Goal: Task Accomplishment & Management: Complete application form

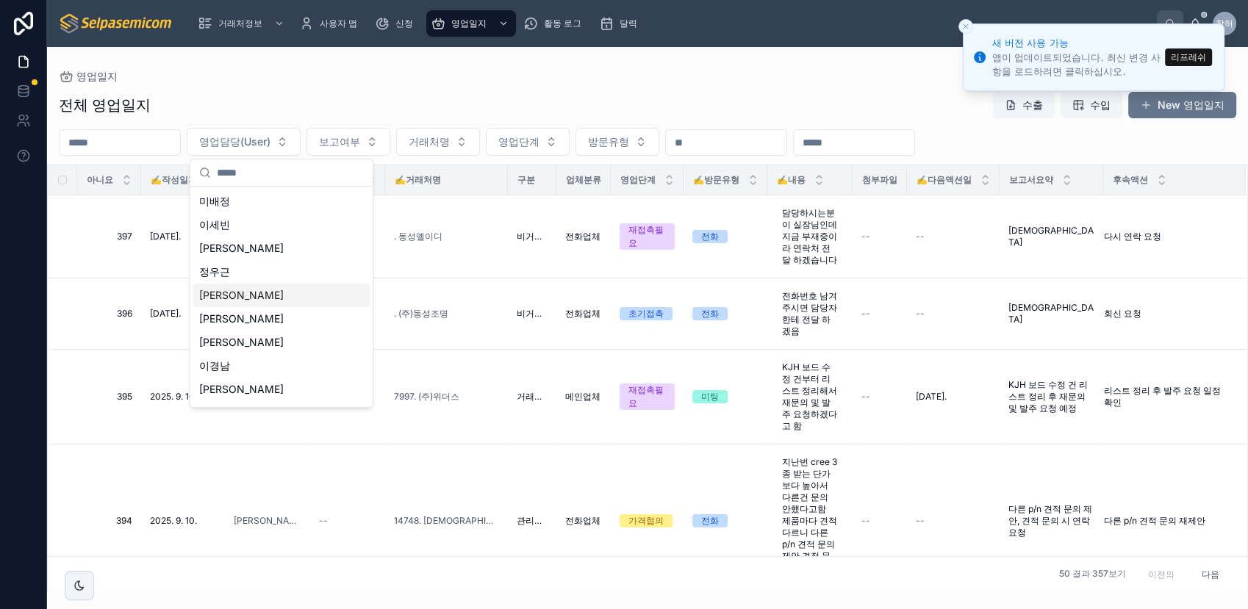
click at [1188, 60] on button "리프레쉬" at bounding box center [1188, 57] width 47 height 18
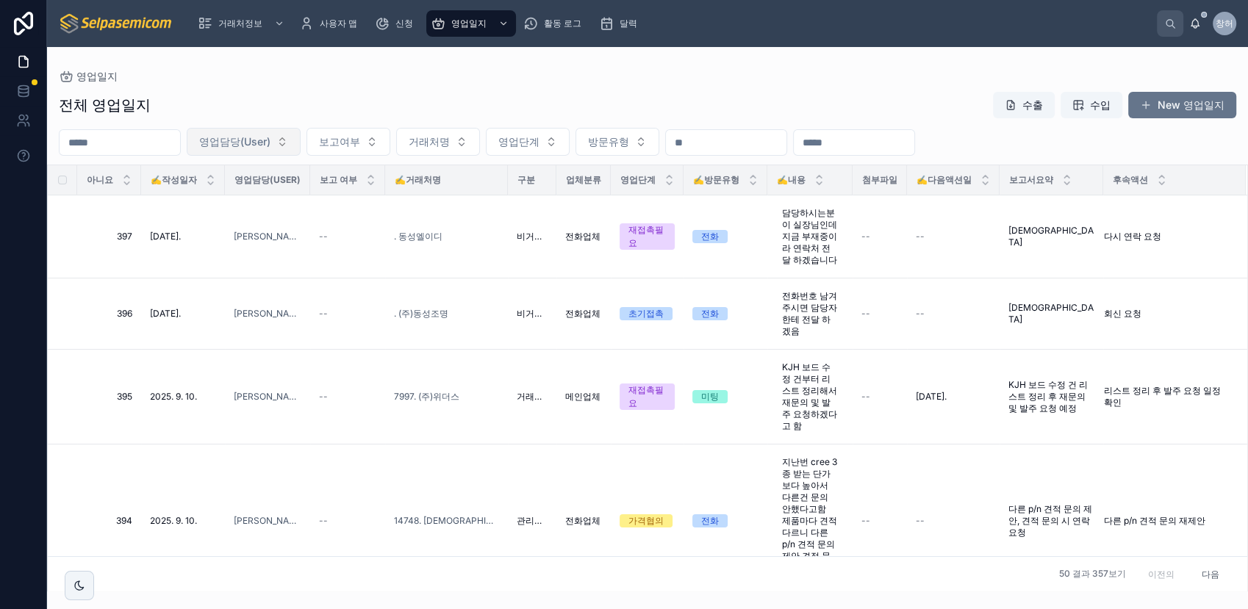
click at [301, 145] on button "영업담당(User)" at bounding box center [244, 142] width 114 height 28
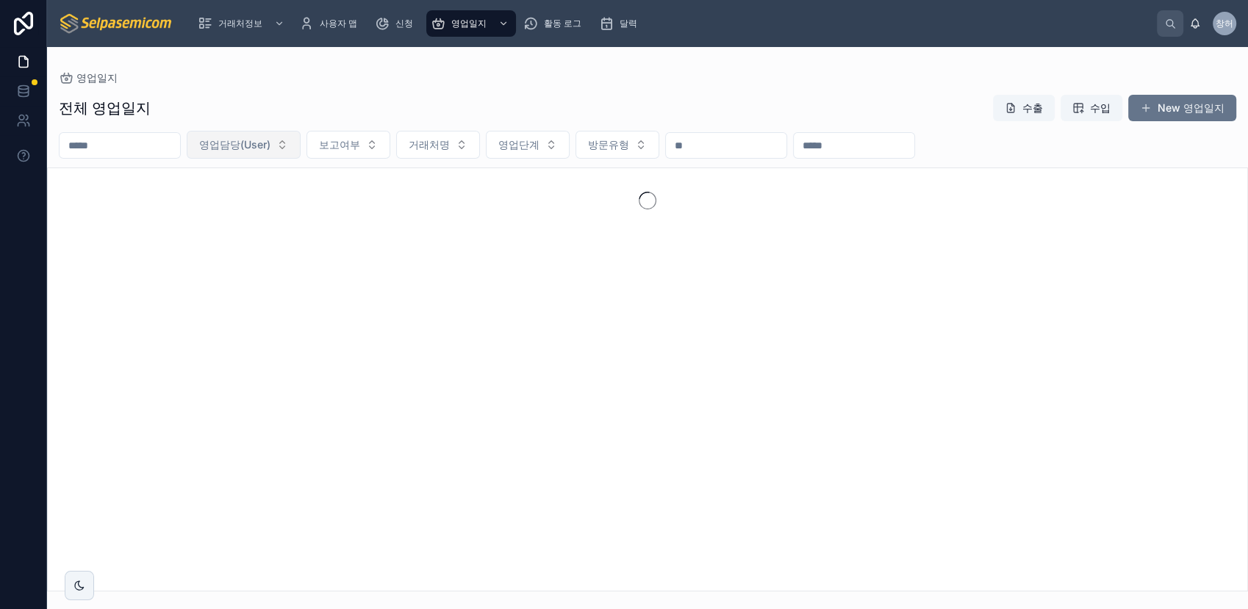
click at [300, 150] on button "영업담당(User)" at bounding box center [244, 145] width 114 height 28
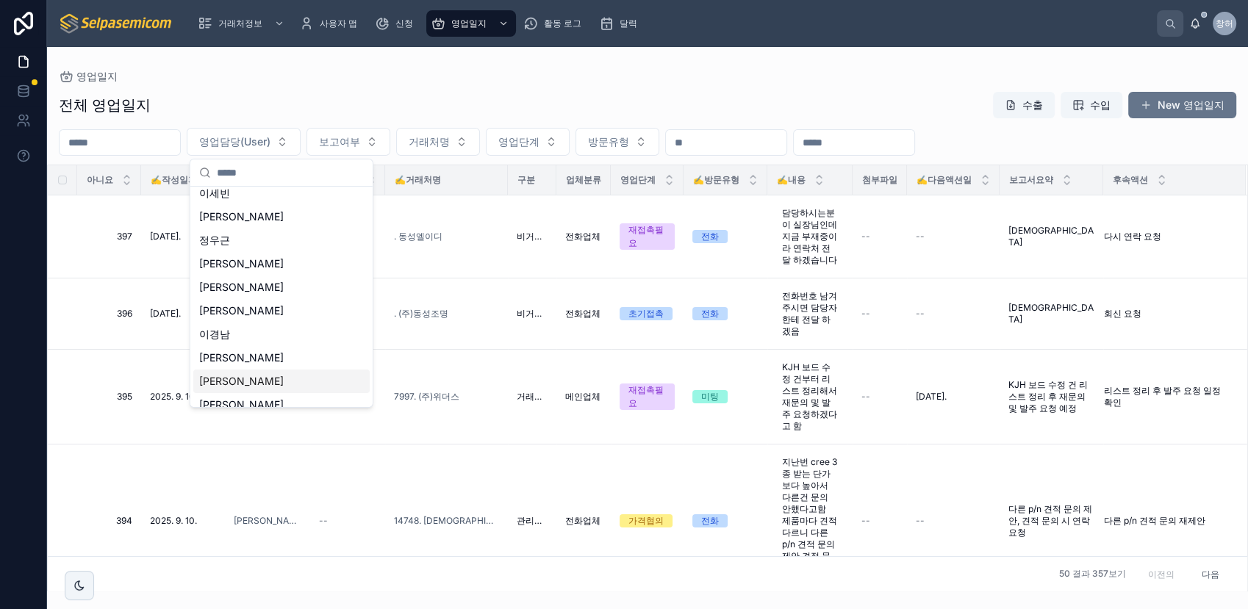
scroll to position [43, 0]
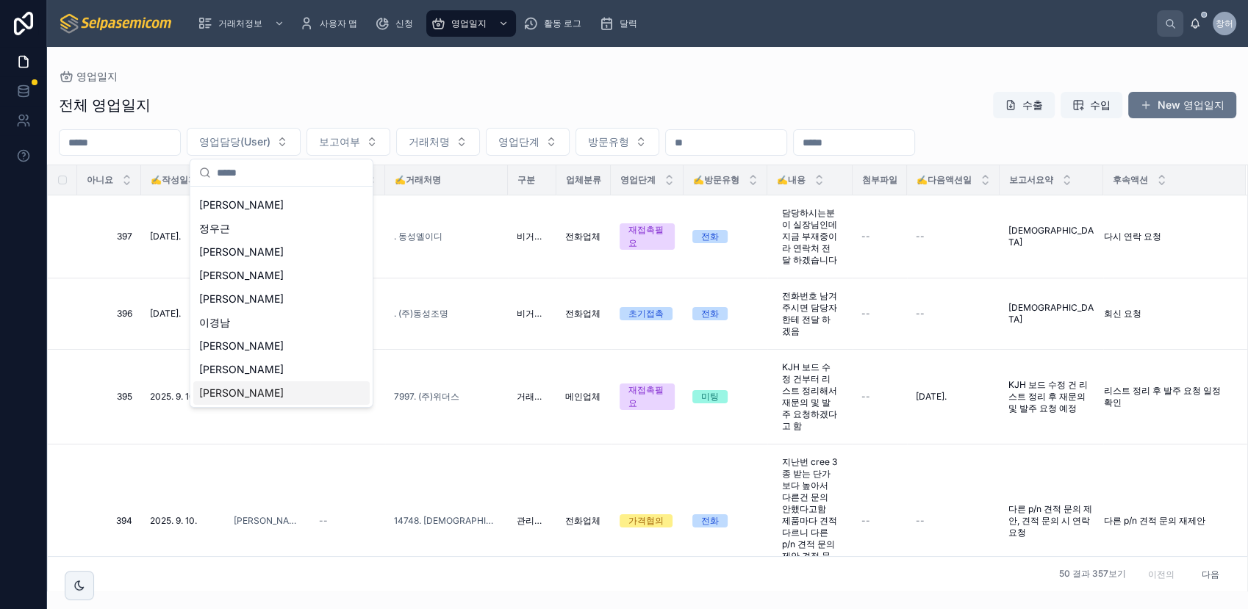
click at [223, 391] on span "[PERSON_NAME]" at bounding box center [241, 393] width 85 height 15
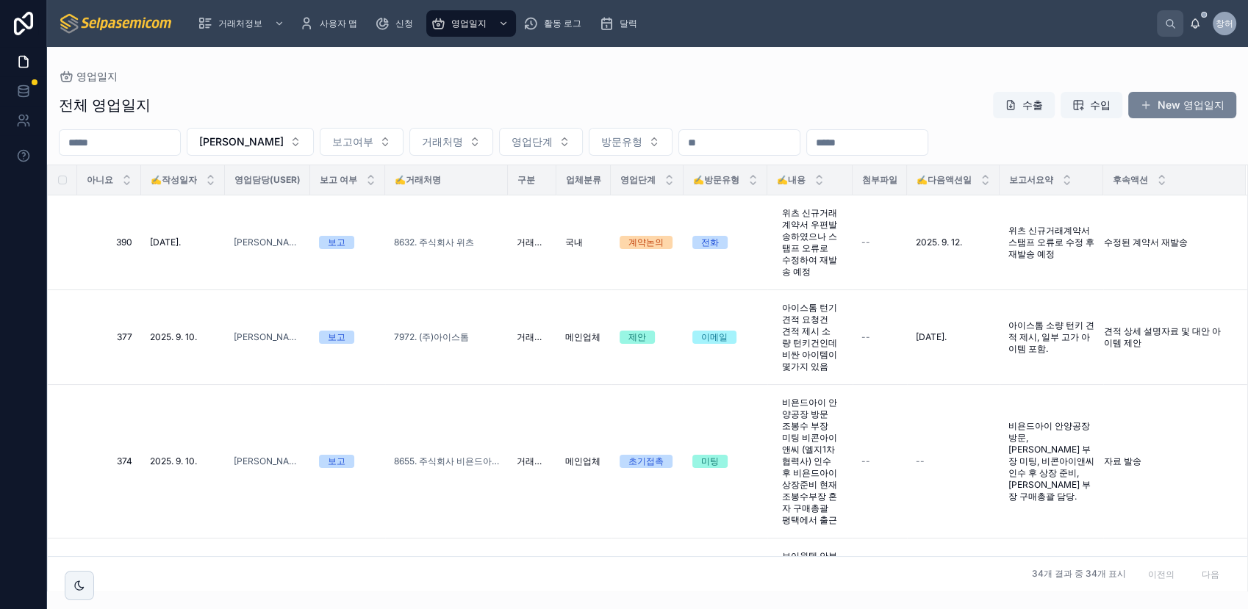
click at [1170, 101] on font "New 영업일지" at bounding box center [1190, 105] width 67 height 15
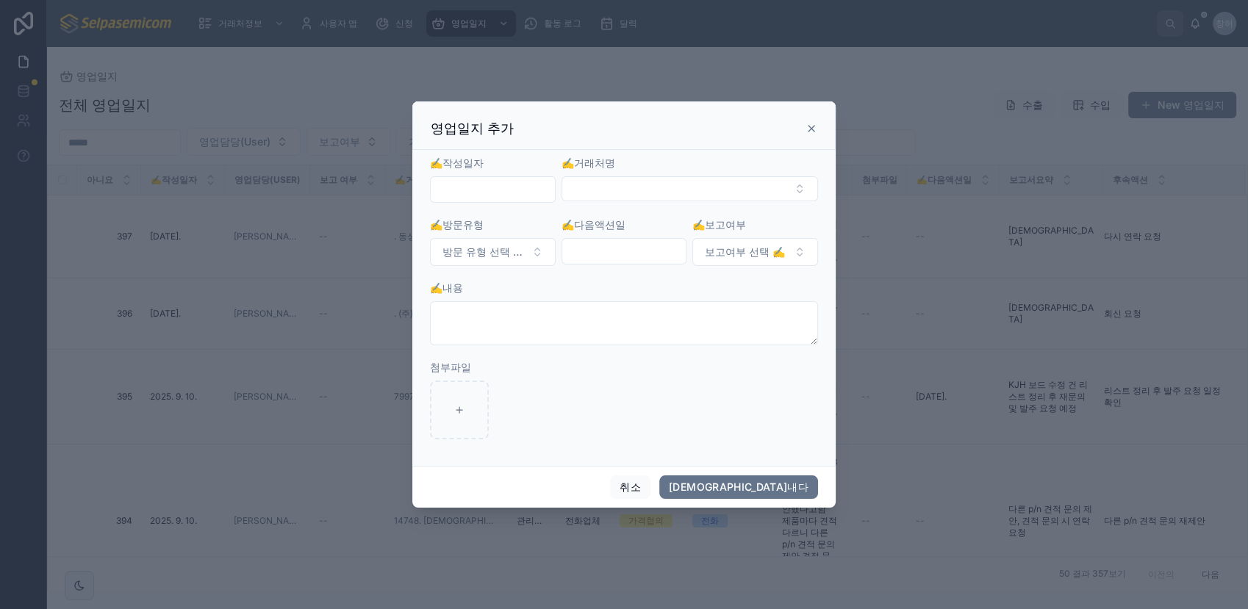
click at [528, 189] on input "text" at bounding box center [493, 189] width 124 height 21
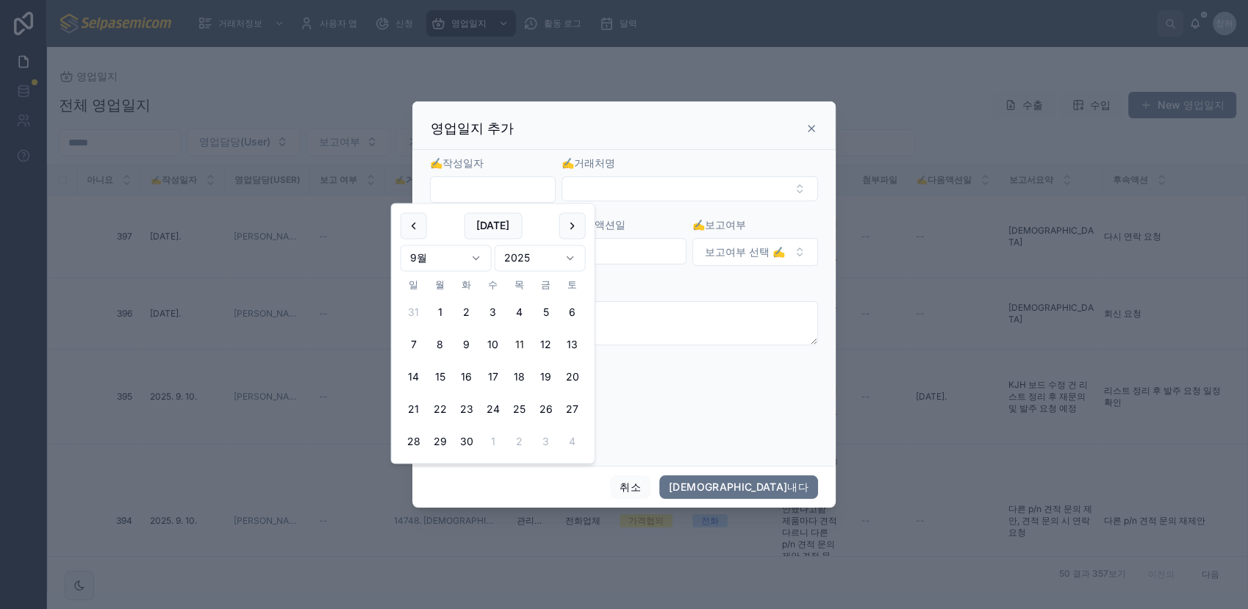
click at [523, 347] on button "11" at bounding box center [519, 344] width 26 height 26
type input "**********"
click at [633, 193] on button "선택 버튼" at bounding box center [689, 188] width 256 height 25
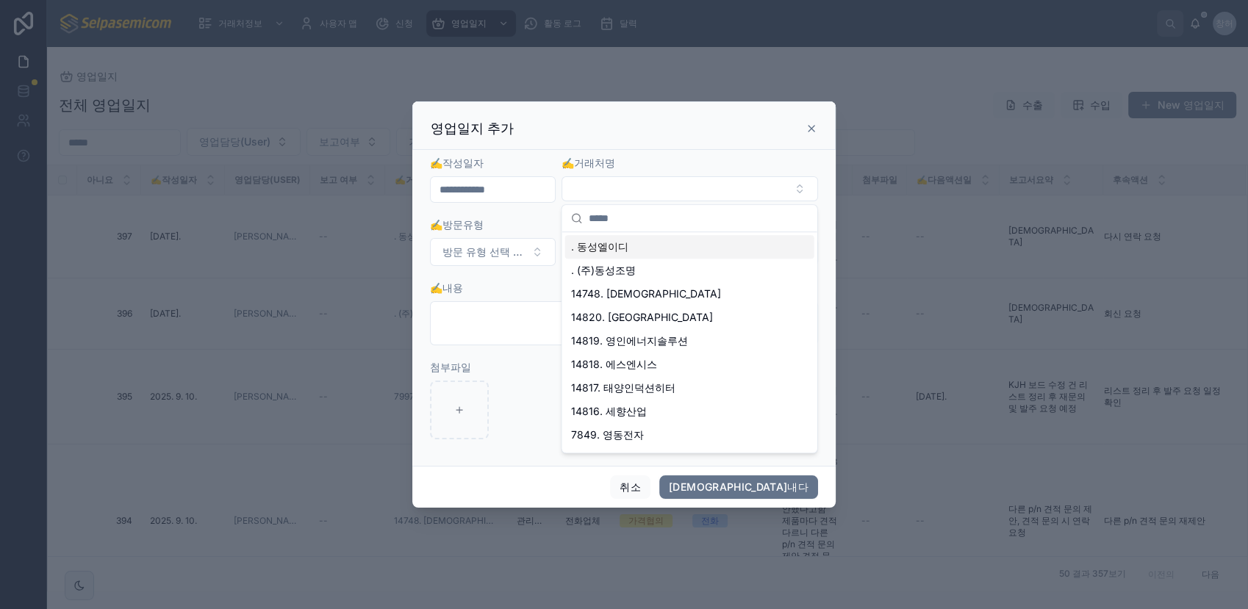
click at [611, 216] on input "text" at bounding box center [699, 218] width 220 height 26
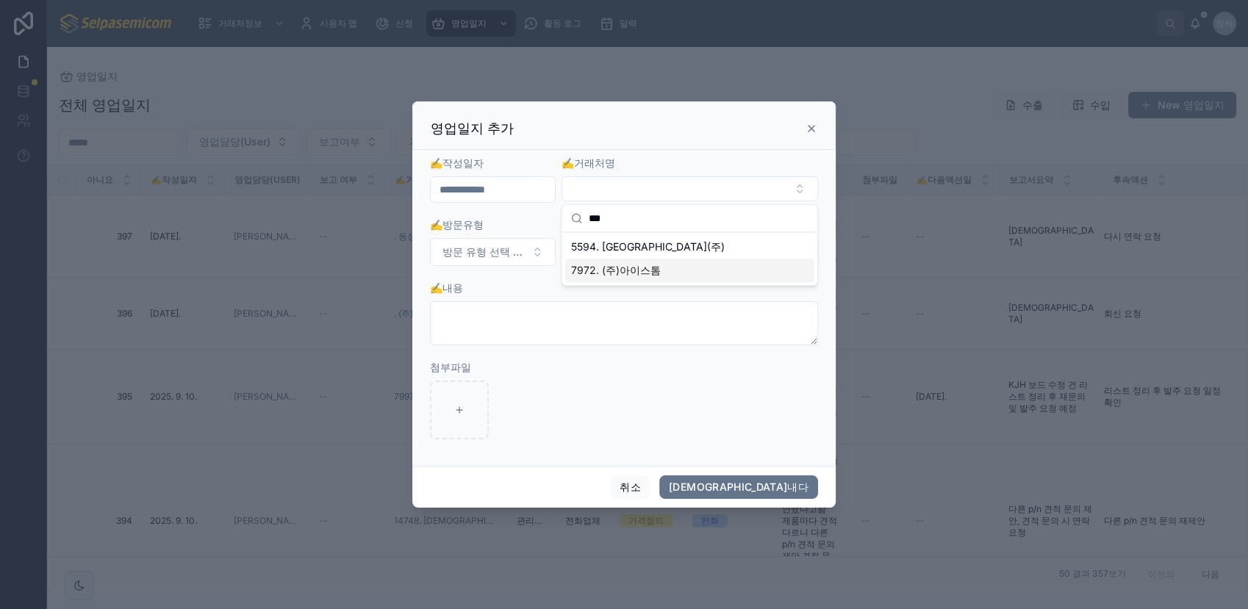
type input "***"
click at [643, 267] on span "7972. (주)아이스톰" at bounding box center [616, 270] width 90 height 15
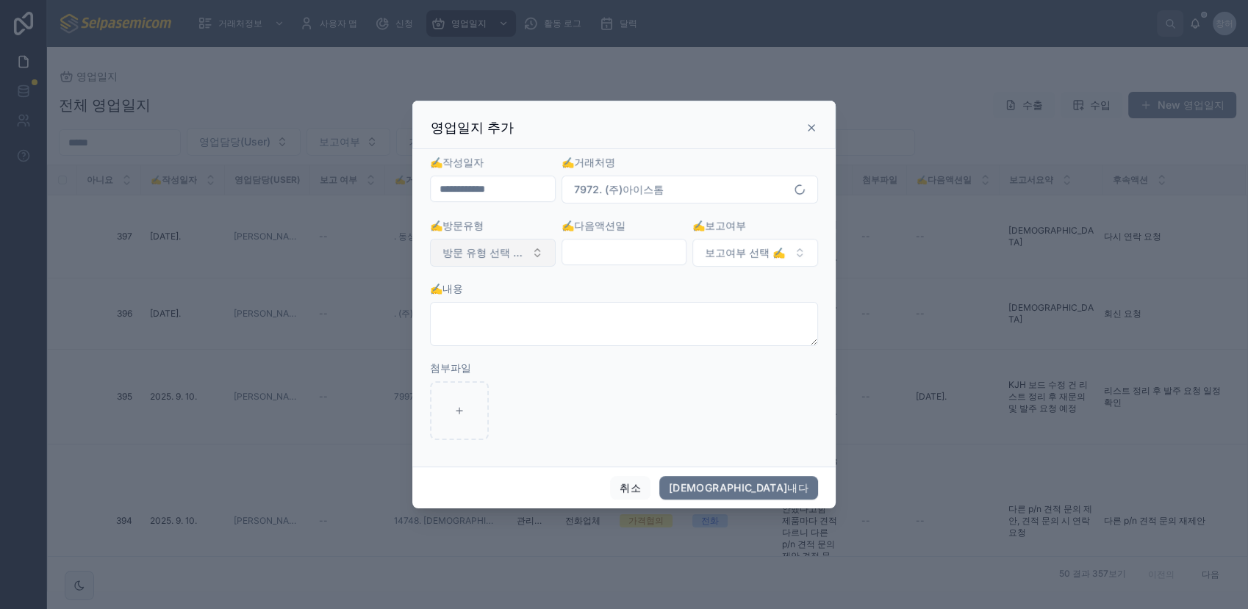
click at [531, 252] on button "방문 유형 선택 ✍️" at bounding box center [493, 253] width 126 height 28
click at [488, 331] on div "이메일" at bounding box center [492, 334] width 176 height 22
click at [646, 259] on input "text" at bounding box center [624, 252] width 124 height 21
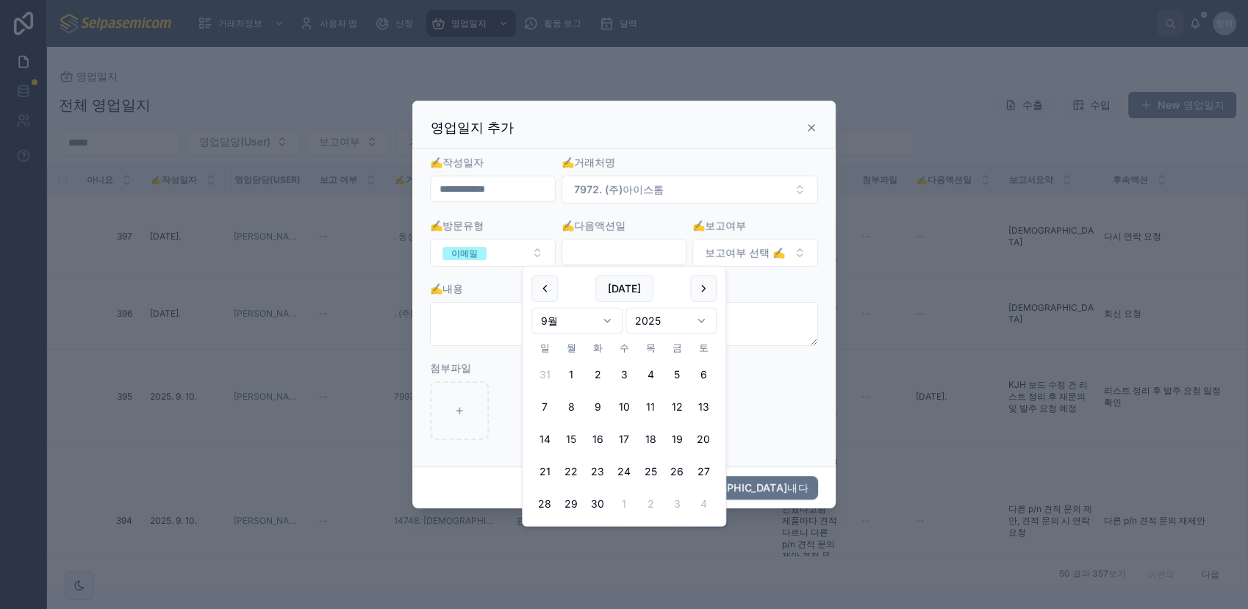
click at [575, 435] on button "15" at bounding box center [571, 439] width 26 height 26
type input "**********"
click at [785, 254] on span "보고여부 선택 ✍️" at bounding box center [745, 252] width 80 height 15
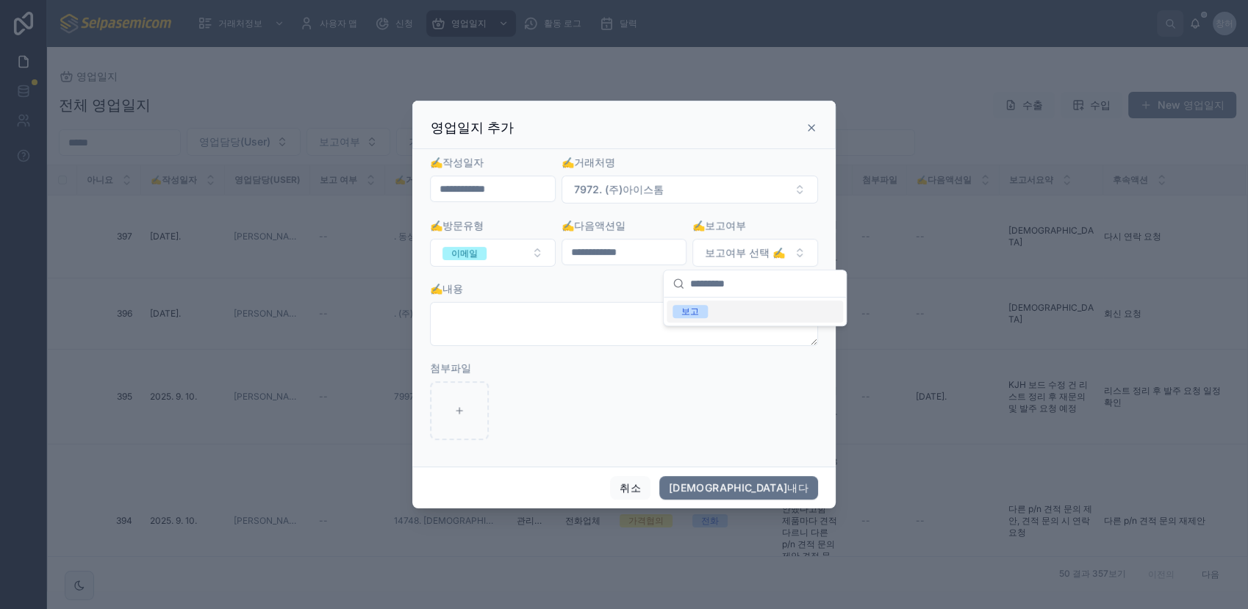
click at [691, 314] on div "보고" at bounding box center [690, 311] width 18 height 13
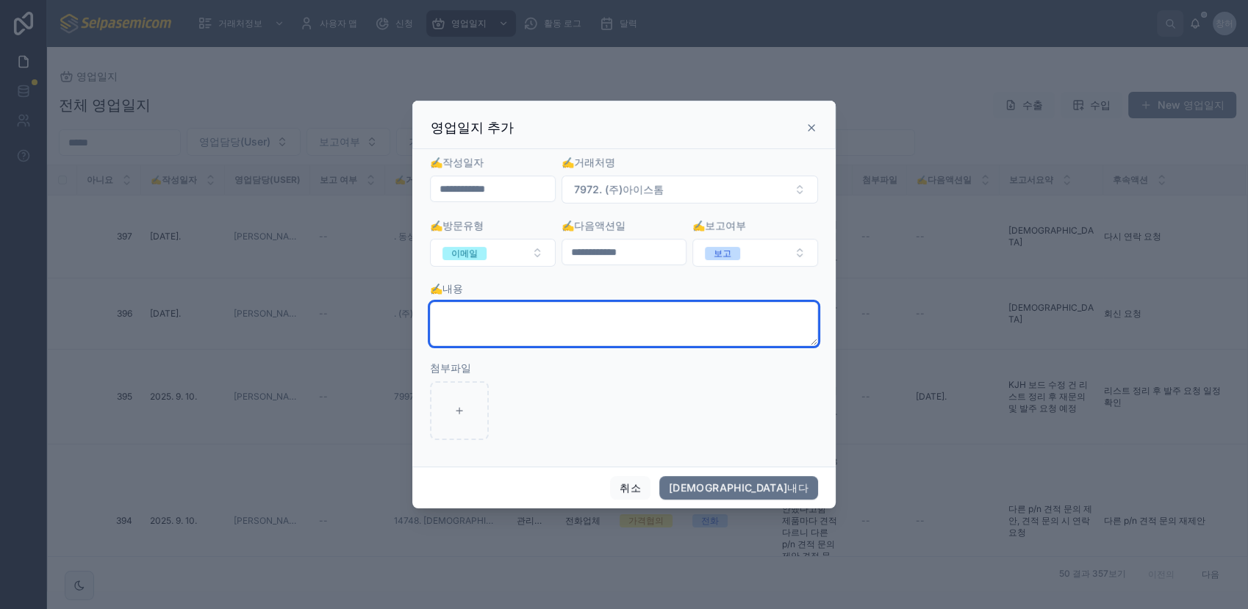
click at [551, 326] on textarea at bounding box center [624, 324] width 388 height 44
type textarea "**********"
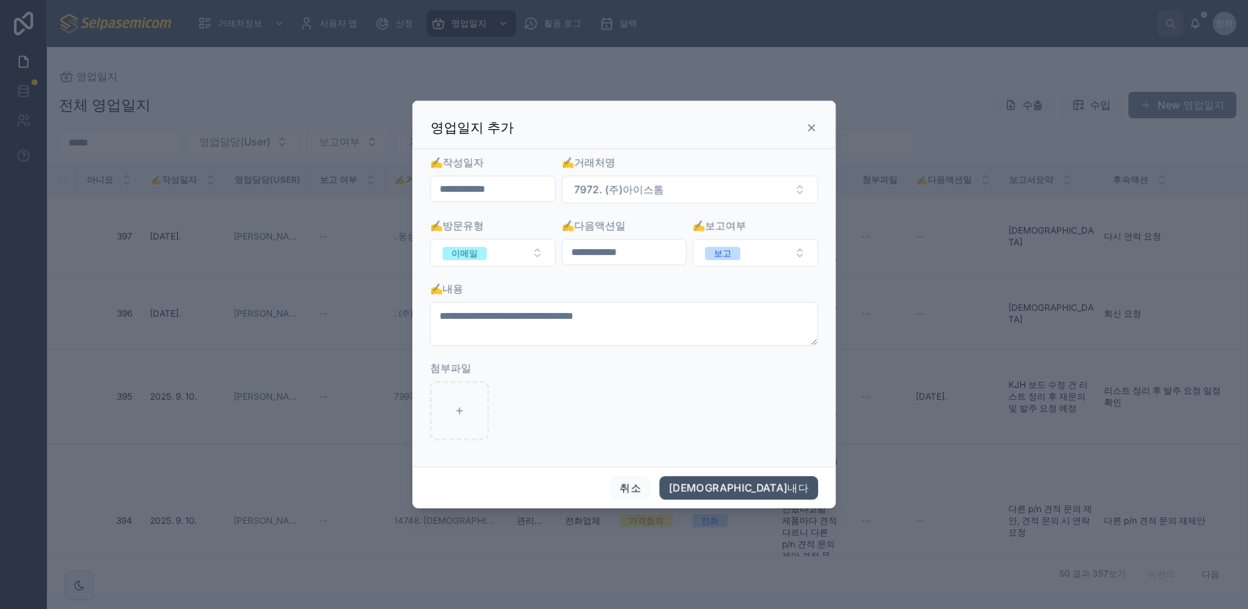
click at [789, 489] on button "구해내다" at bounding box center [738, 488] width 159 height 24
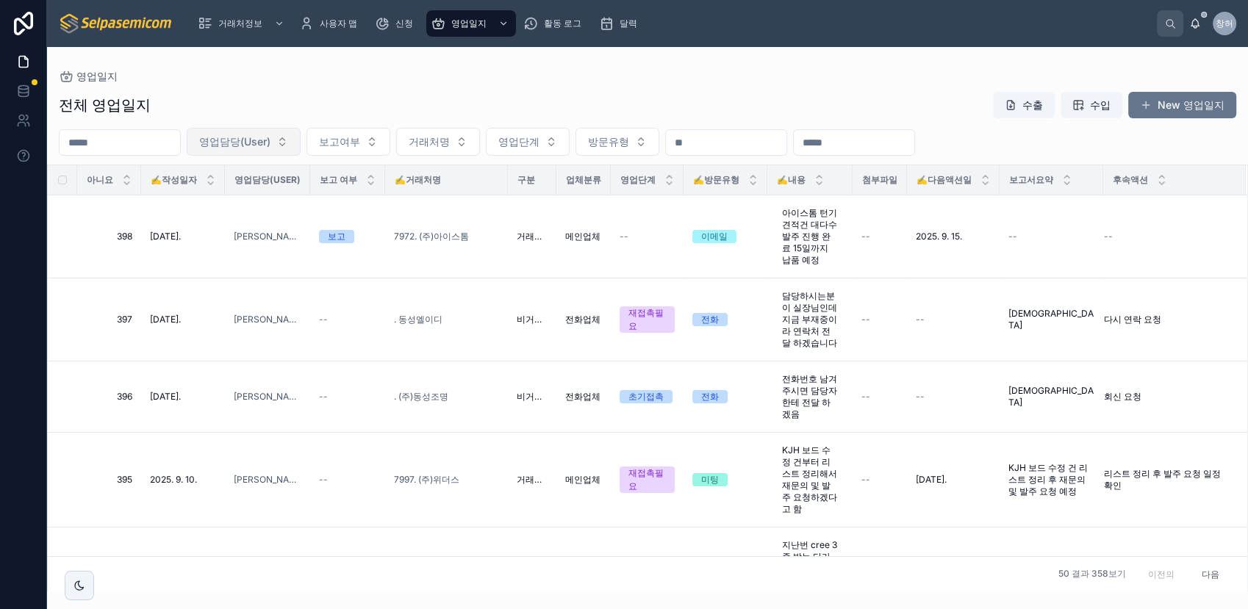
click at [301, 145] on button "영업담당(User)" at bounding box center [244, 142] width 114 height 28
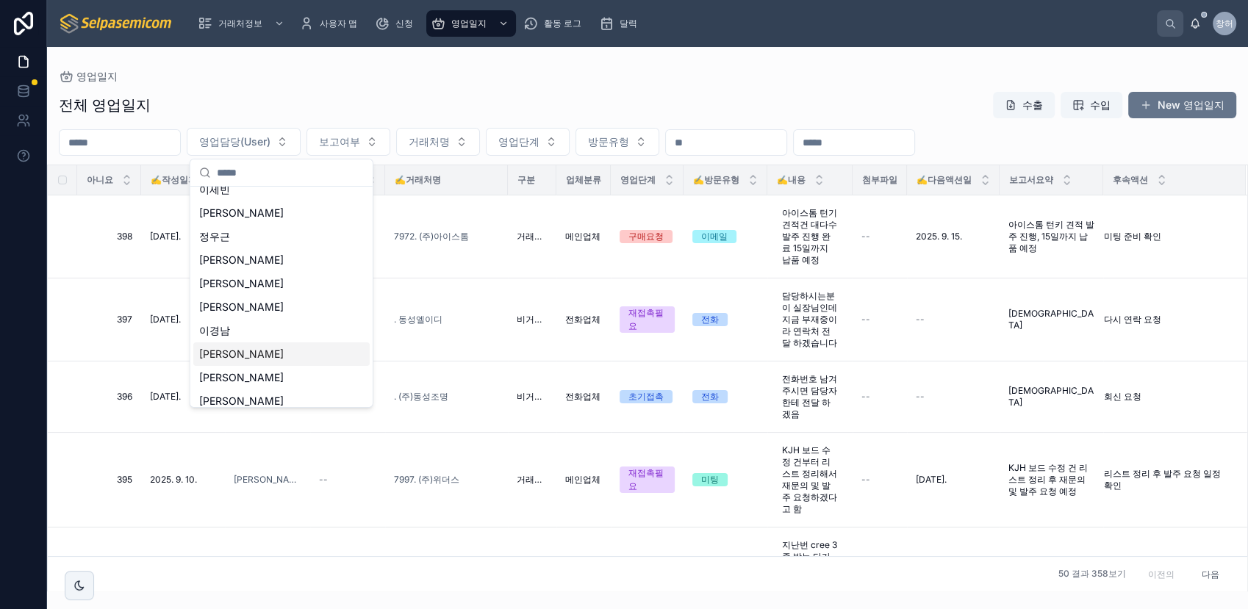
scroll to position [43, 0]
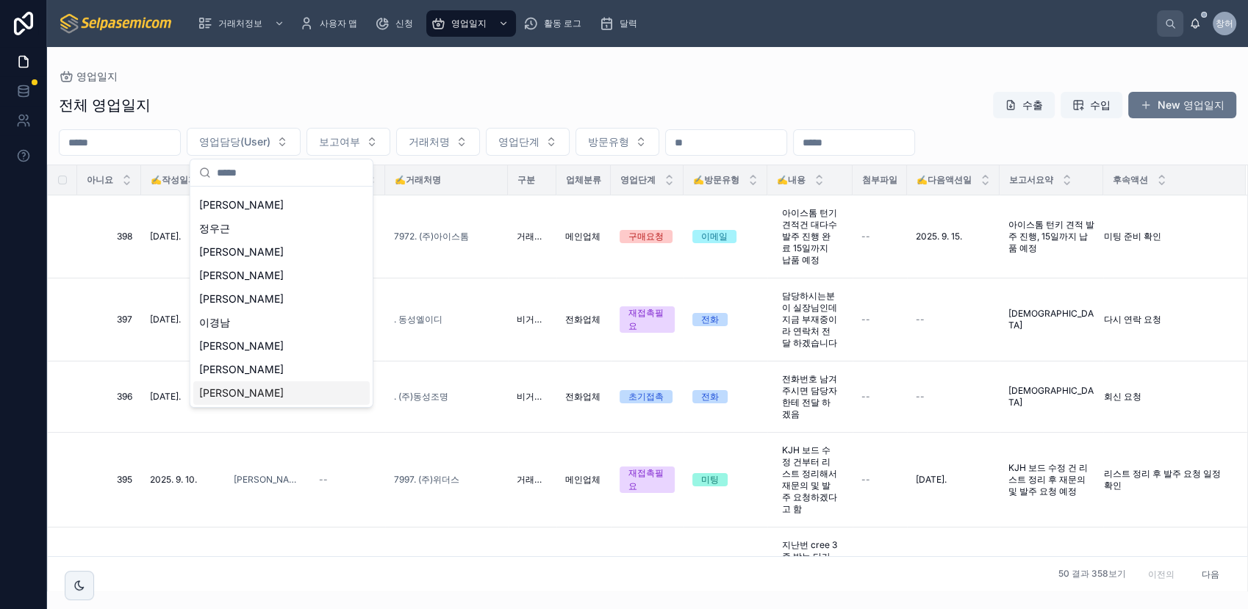
click at [223, 389] on span "[PERSON_NAME]" at bounding box center [241, 393] width 85 height 15
